Goal: Task Accomplishment & Management: Use online tool/utility

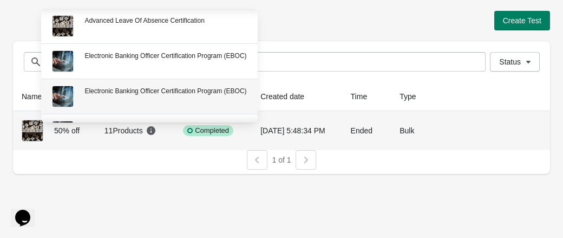
scroll to position [54, 0]
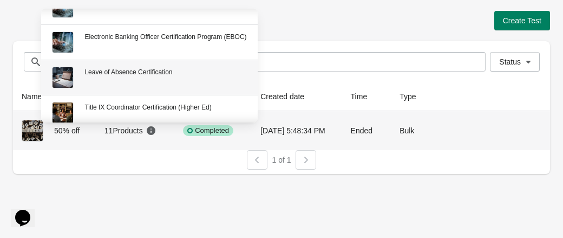
click at [131, 75] on div "Leave of Absence Certification" at bounding box center [165, 72] width 162 height 11
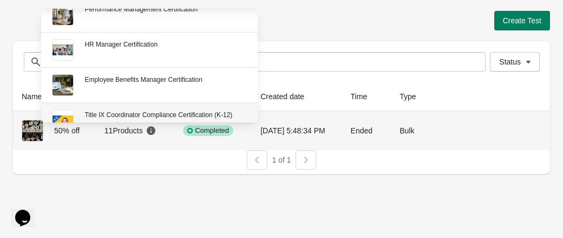
scroll to position [271, 0]
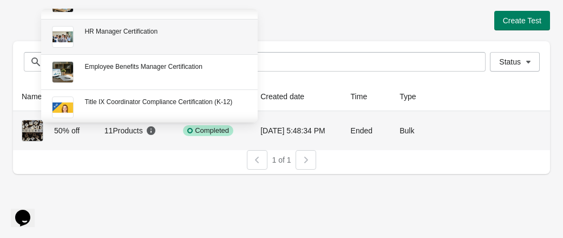
click at [157, 28] on div "HR Manager Certification" at bounding box center [165, 31] width 162 height 11
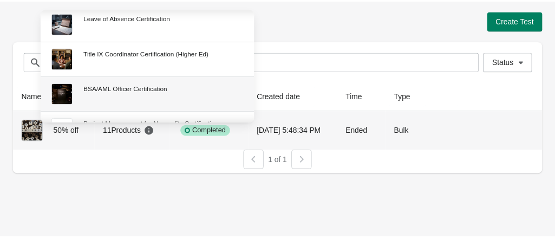
scroll to position [54, 0]
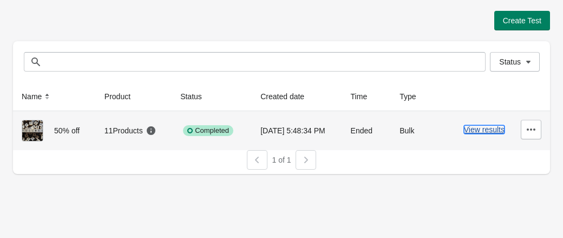
click at [498, 129] on button "View results" at bounding box center [484, 129] width 41 height 9
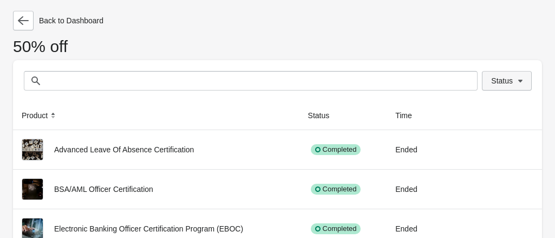
click at [526, 81] on button "Status" at bounding box center [507, 80] width 50 height 19
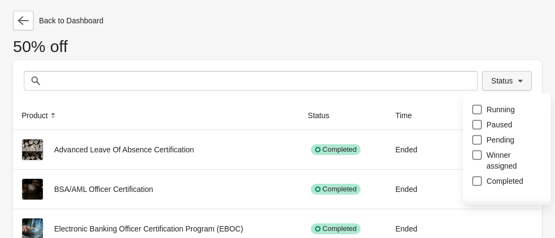
click at [526, 81] on button "Status" at bounding box center [507, 80] width 50 height 19
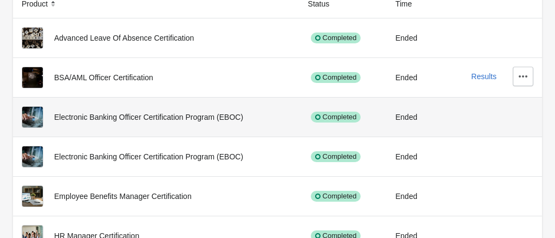
scroll to position [58, 0]
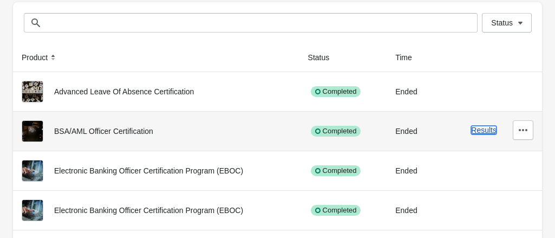
click at [487, 130] on button "Results" at bounding box center [483, 130] width 25 height 9
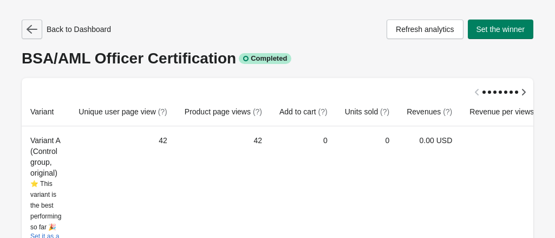
click at [30, 31] on icon "button" at bounding box center [32, 29] width 11 height 9
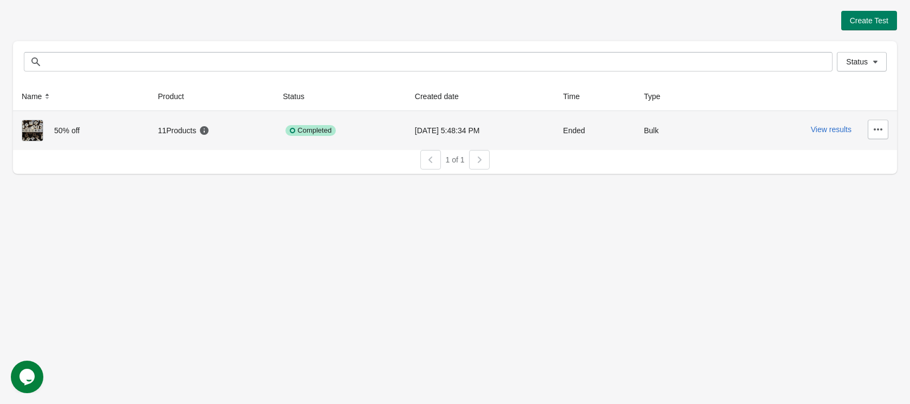
click at [204, 131] on icon at bounding box center [204, 130] width 9 height 9
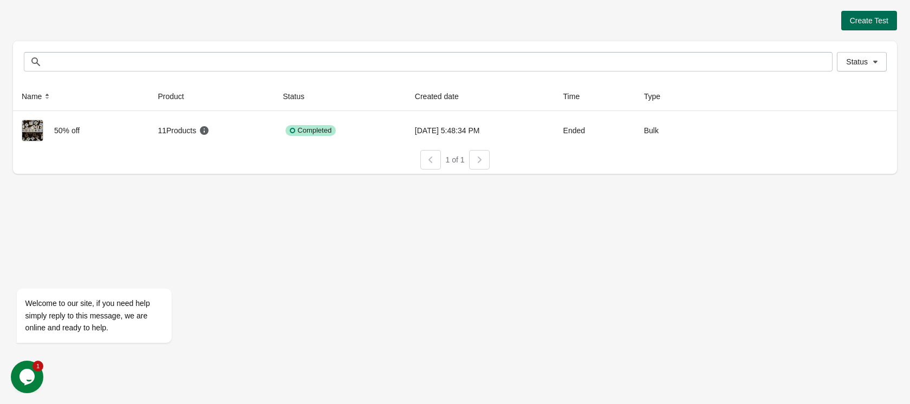
click at [860, 23] on span "Create Test" at bounding box center [869, 20] width 38 height 9
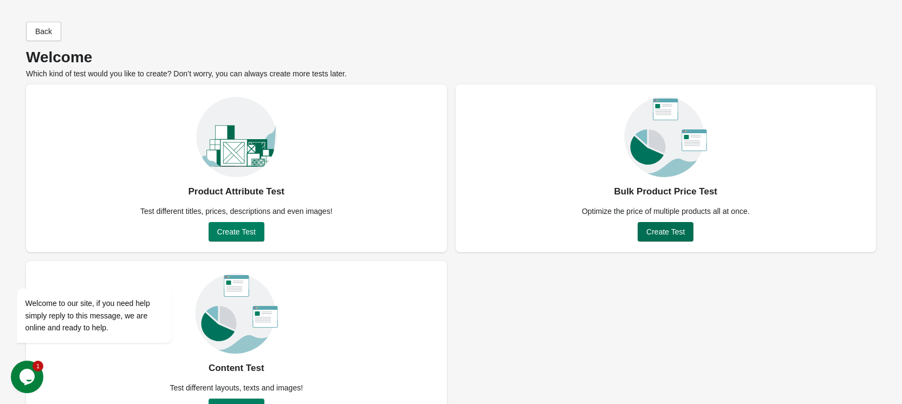
click at [670, 232] on span "Create Test" at bounding box center [665, 231] width 38 height 9
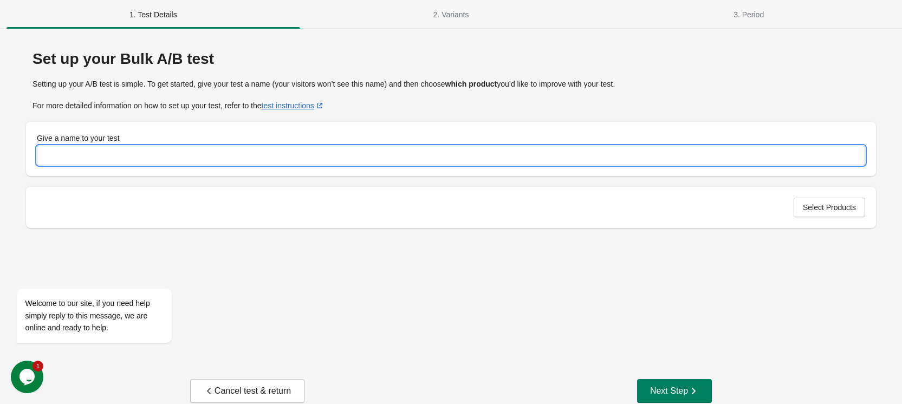
click at [303, 153] on input "Give a name to your test" at bounding box center [451, 155] width 828 height 19
type input "**********"
click at [845, 216] on button "Select Products" at bounding box center [828, 207] width 71 height 19
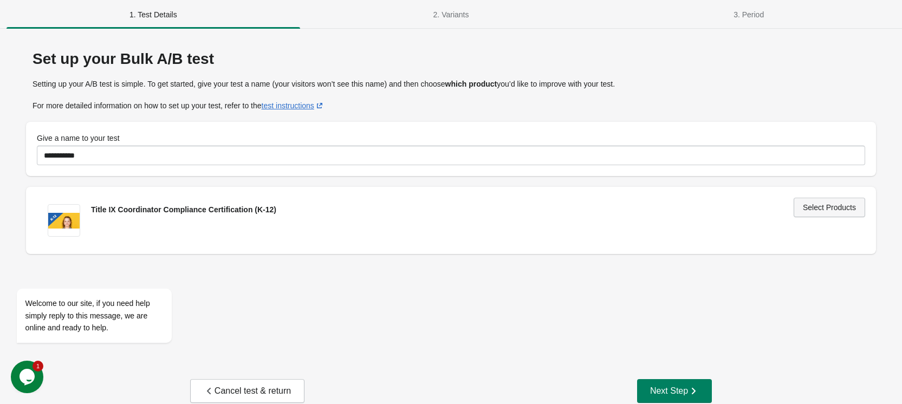
click at [838, 210] on span "Select Products" at bounding box center [828, 207] width 53 height 9
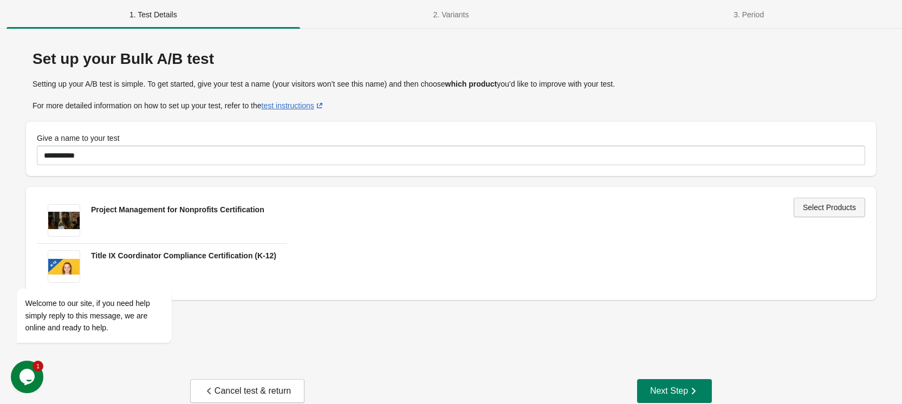
click at [817, 212] on button "Select Products" at bounding box center [828, 207] width 71 height 19
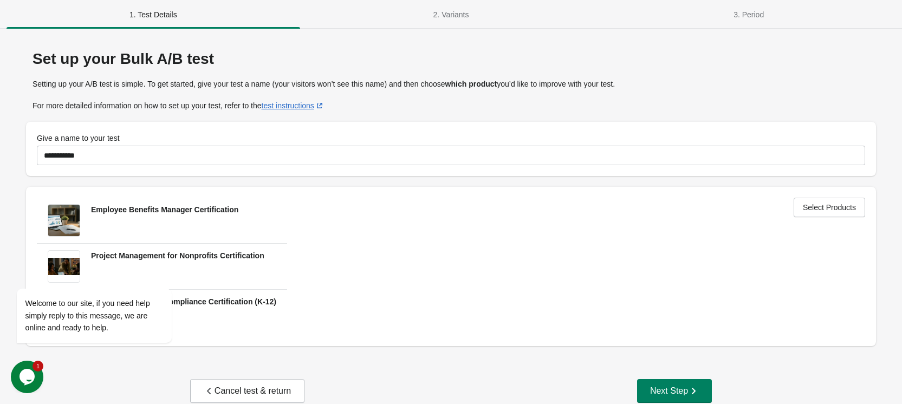
scroll to position [19, 0]
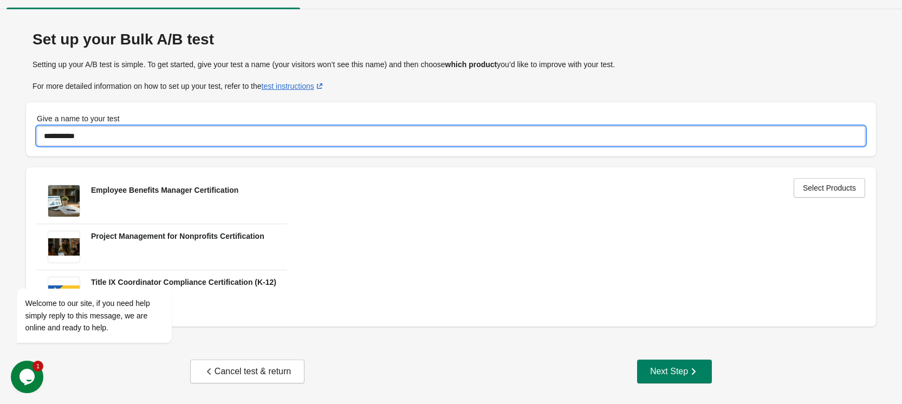
click at [210, 130] on input "**********" at bounding box center [451, 135] width 828 height 19
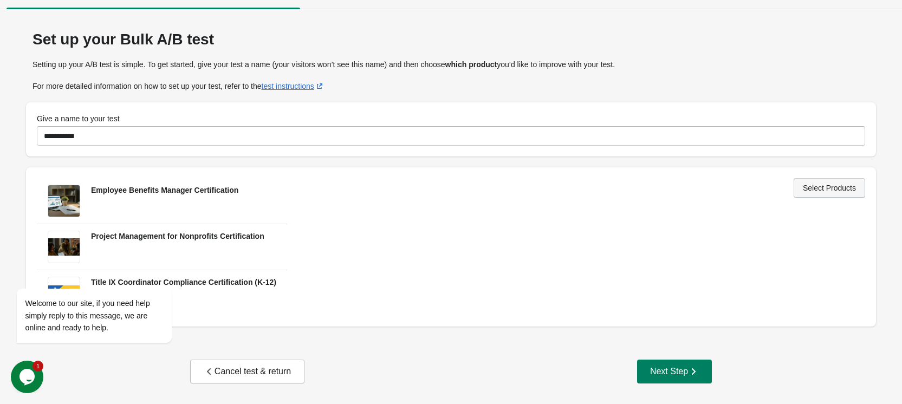
click at [843, 189] on span "Select Products" at bounding box center [828, 188] width 53 height 9
drag, startPoint x: 22, startPoint y: 274, endPoint x: 315, endPoint y: 347, distance: 301.8
click at [22, 274] on icon "Chat attention grabber" at bounding box center [23, 273] width 10 height 10
click at [833, 187] on span "Select Products" at bounding box center [828, 188] width 53 height 9
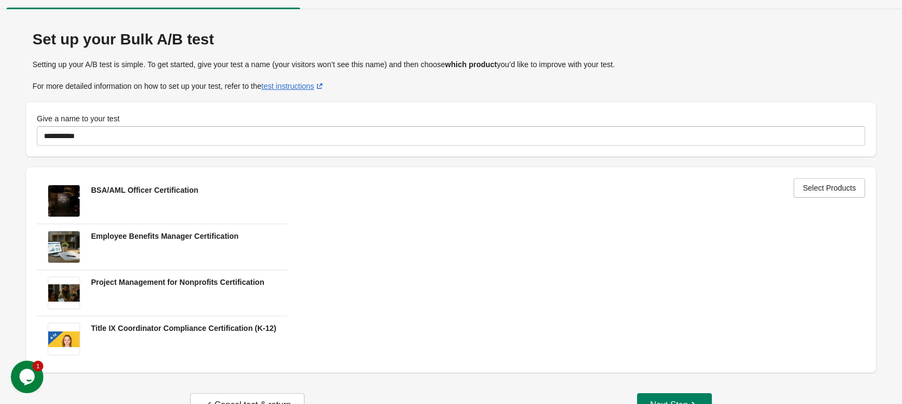
scroll to position [53, 0]
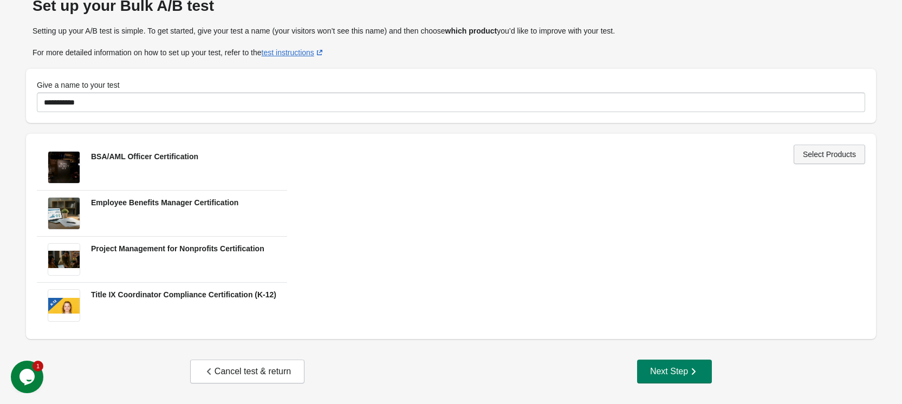
click at [830, 156] on span "Select Products" at bounding box center [828, 154] width 53 height 9
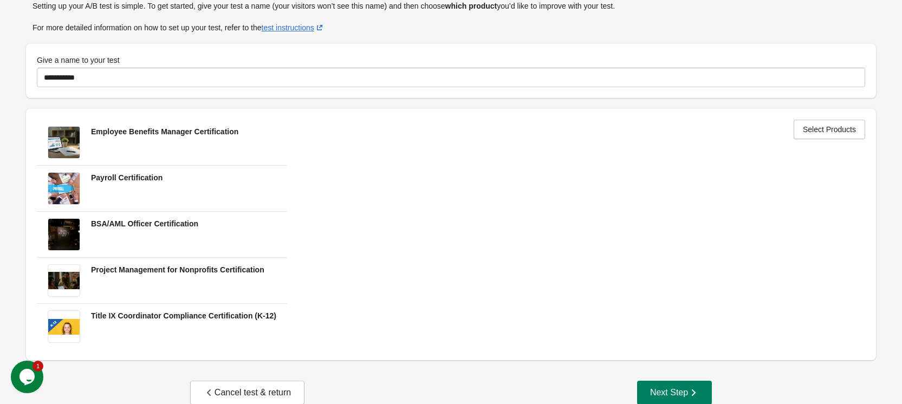
scroll to position [99, 0]
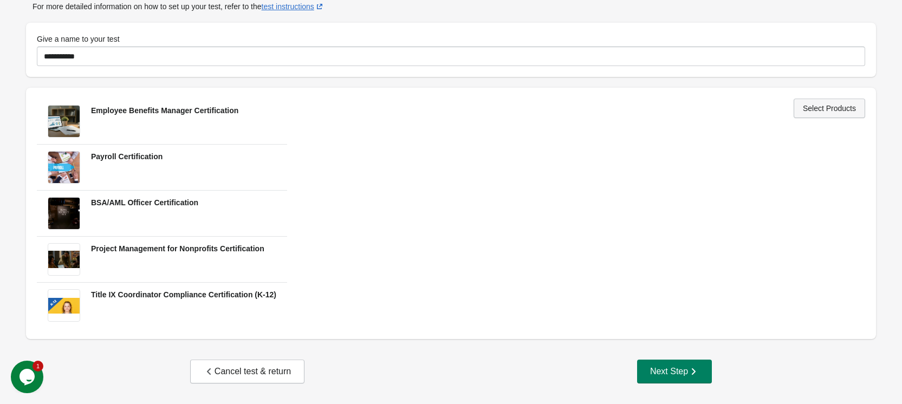
click at [831, 108] on span "Select Products" at bounding box center [828, 108] width 53 height 9
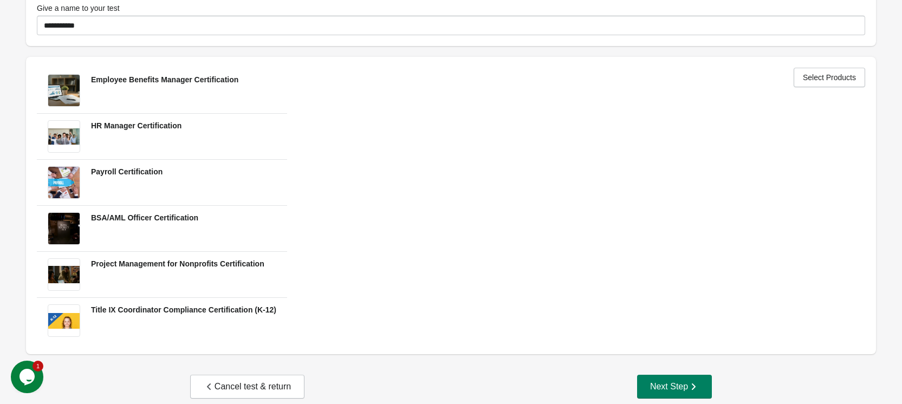
scroll to position [145, 0]
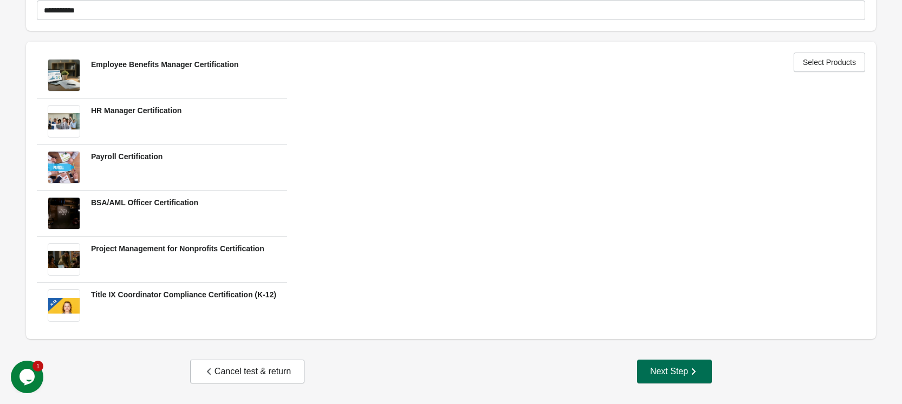
click at [670, 373] on div "Next Step" at bounding box center [674, 371] width 49 height 11
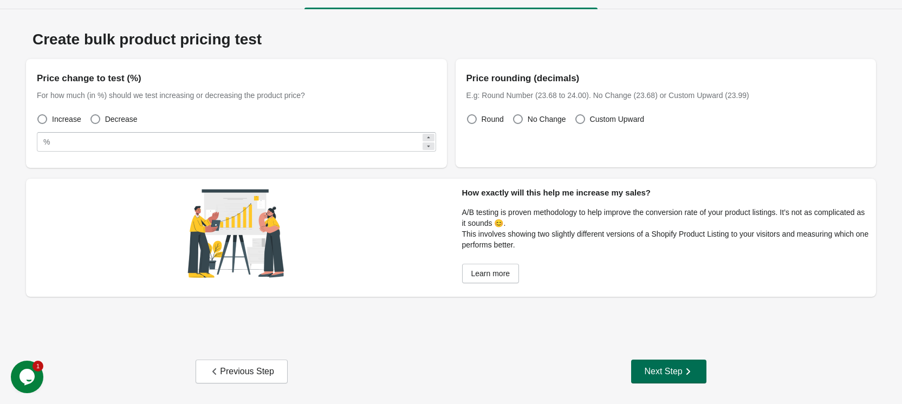
scroll to position [19, 0]
click at [92, 119] on span at bounding box center [95, 119] width 10 height 10
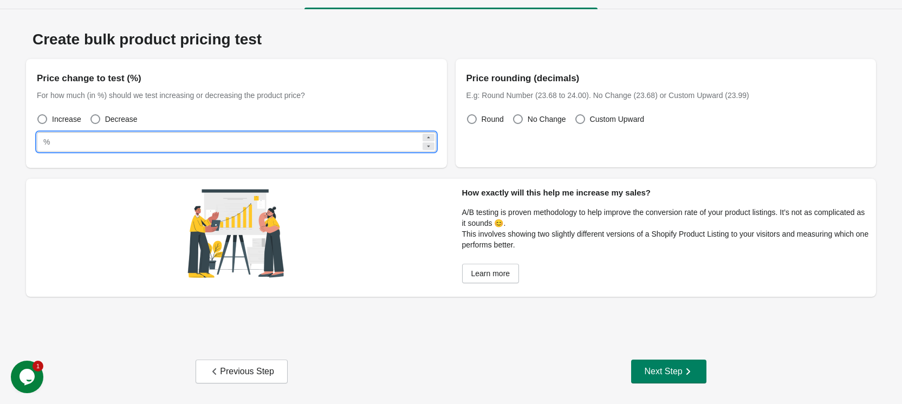
click at [85, 143] on input "**" at bounding box center [237, 141] width 366 height 19
type input "*"
type input "**"
click at [675, 374] on div "Next Step" at bounding box center [668, 371] width 49 height 11
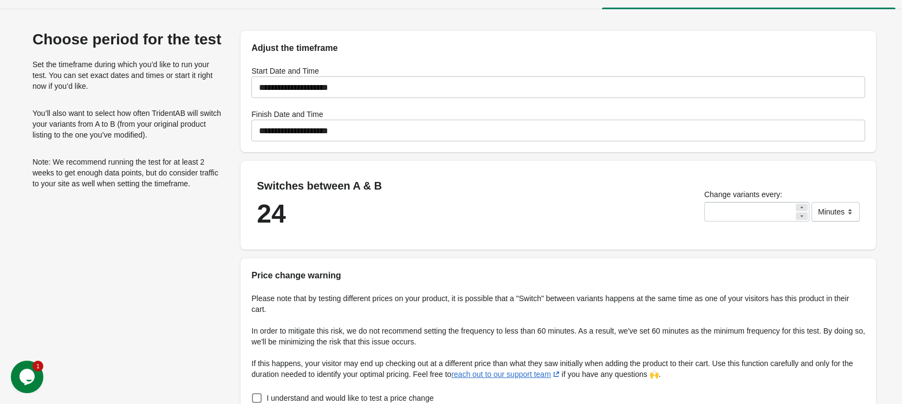
click at [300, 128] on input "**********" at bounding box center [557, 130] width 613 height 30
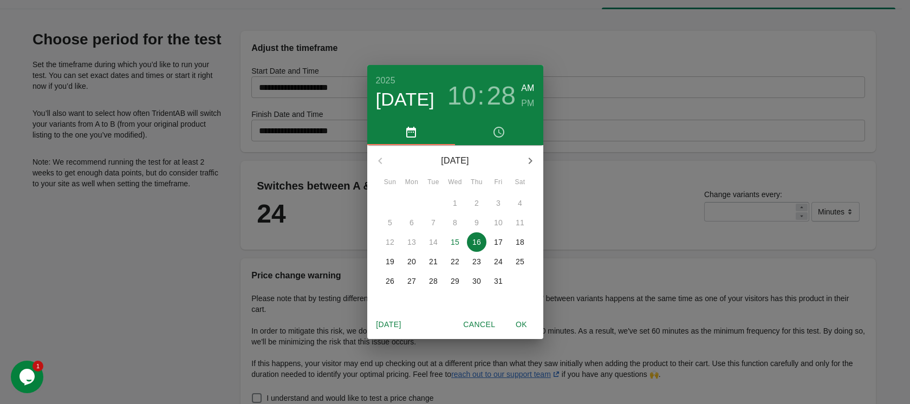
click at [455, 260] on p "22" at bounding box center [454, 261] width 9 height 11
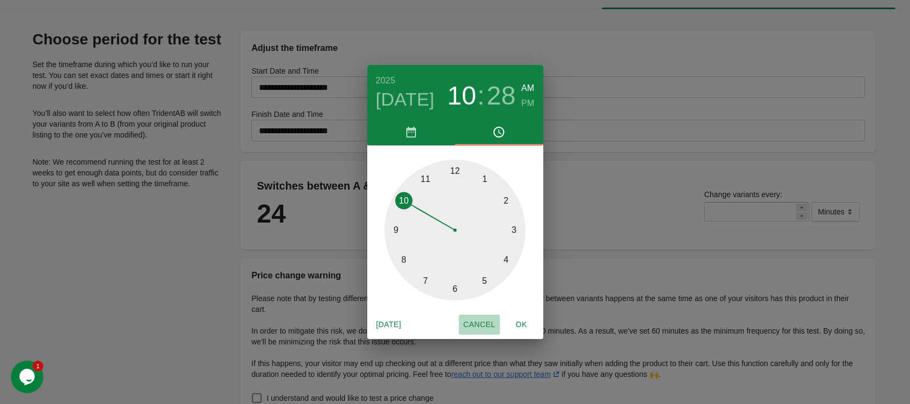
click at [468, 322] on span "Cancel" at bounding box center [479, 325] width 32 height 14
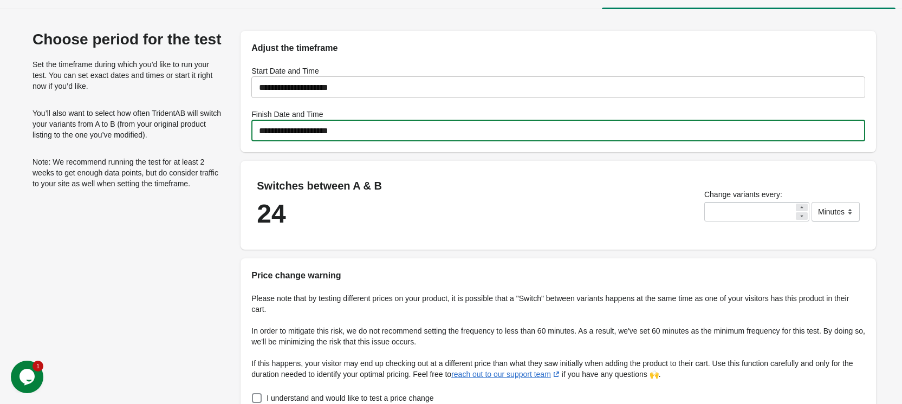
click at [377, 133] on input "**********" at bounding box center [557, 130] width 613 height 30
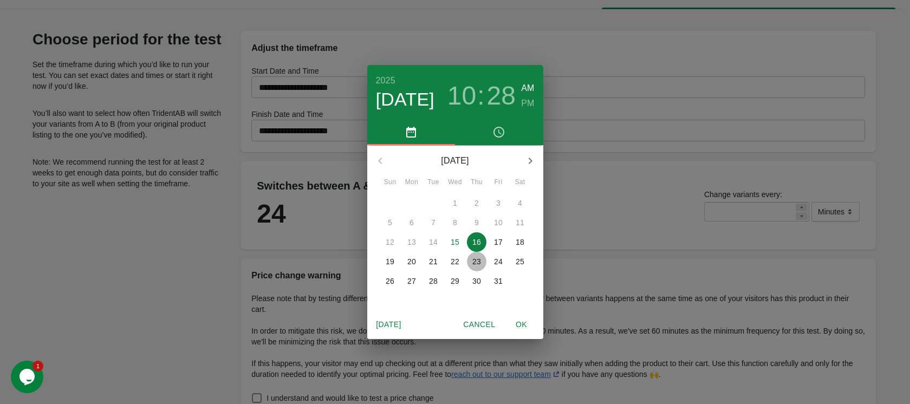
click at [476, 263] on p "23" at bounding box center [476, 261] width 9 height 11
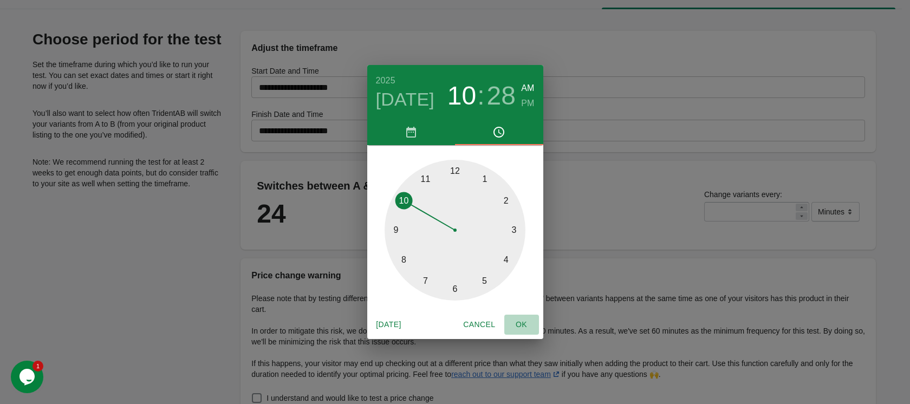
click at [517, 328] on span "OK" at bounding box center [521, 325] width 26 height 14
type input "**********"
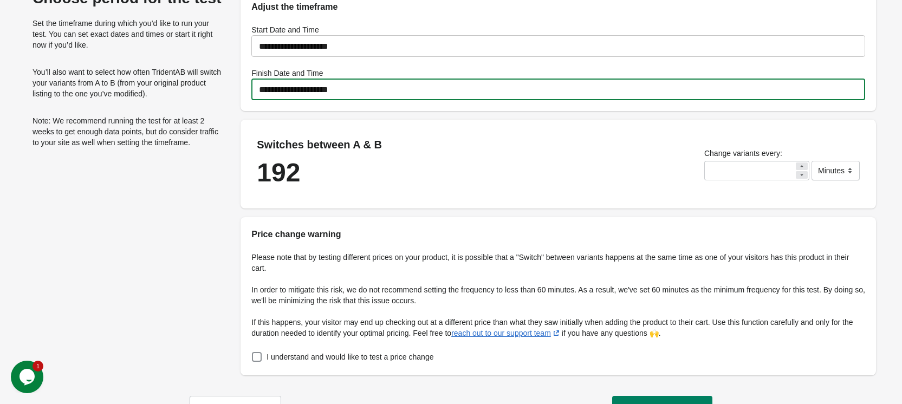
scroll to position [97, 0]
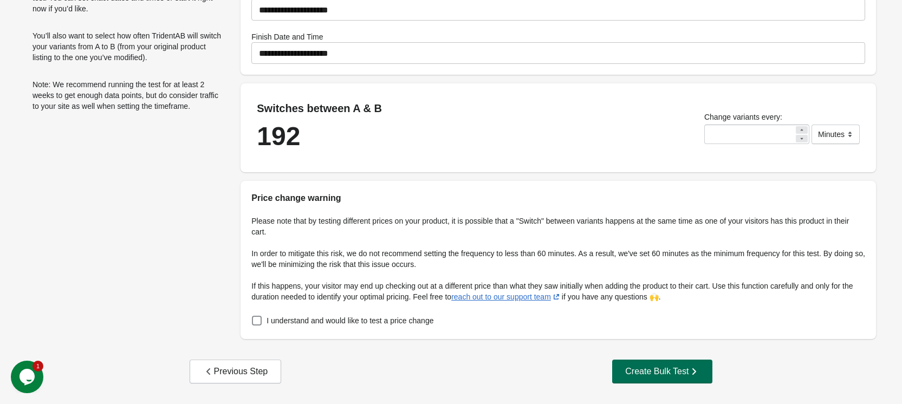
click at [664, 372] on div "Create Bulk Test" at bounding box center [662, 371] width 74 height 11
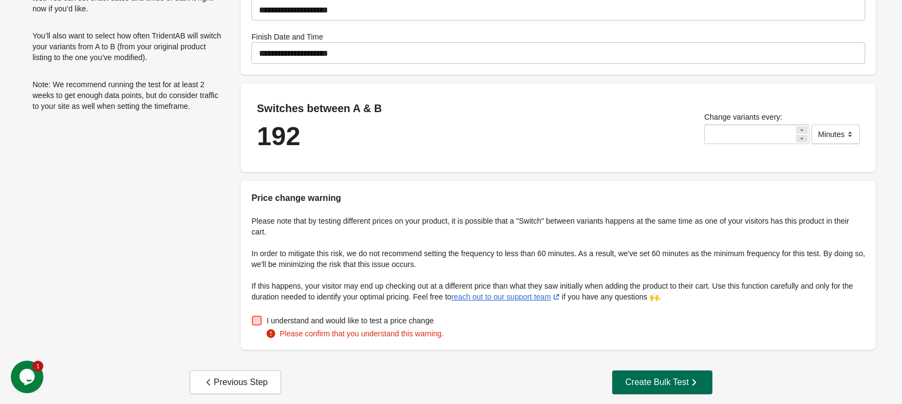
click at [664, 372] on button "Create Bulk Test" at bounding box center [662, 382] width 100 height 24
click at [263, 322] on label "I understand and would like to test a price change" at bounding box center [342, 320] width 182 height 15
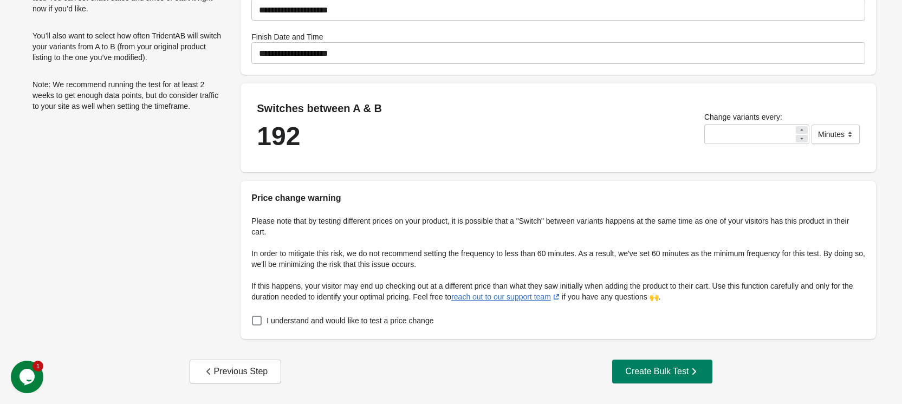
click at [656, 363] on button "Create Bulk Test" at bounding box center [662, 372] width 100 height 24
